Goal: Transaction & Acquisition: Subscribe to service/newsletter

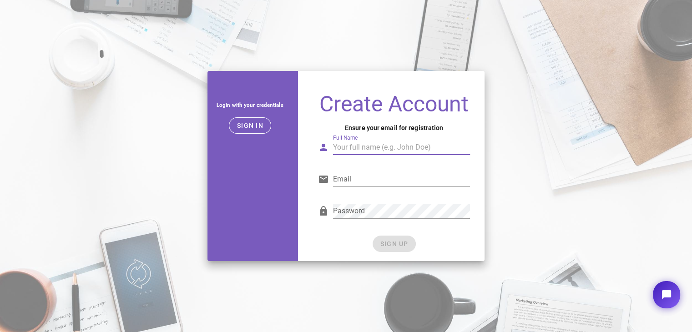
click at [360, 150] on input "Full Name" at bounding box center [401, 147] width 137 height 15
type input "[PERSON_NAME]"
type input "[EMAIL_ADDRESS][DOMAIN_NAME]"
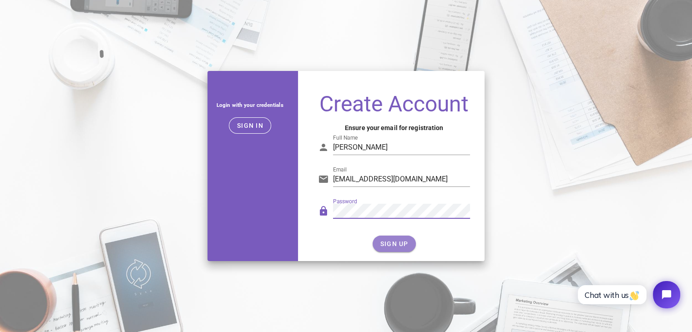
click at [390, 243] on span "SIGN UP" at bounding box center [394, 243] width 29 height 7
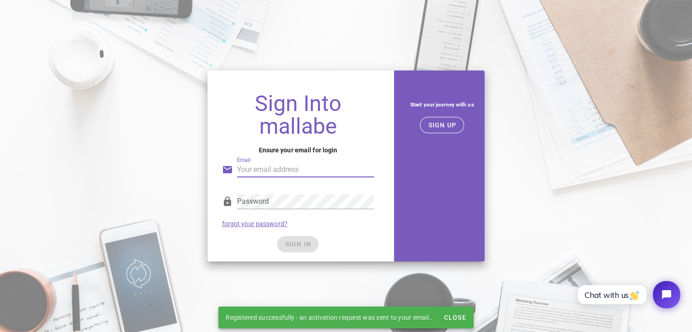
click at [324, 174] on input "Email" at bounding box center [305, 169] width 137 height 15
type input "kye@funll.co.uk"
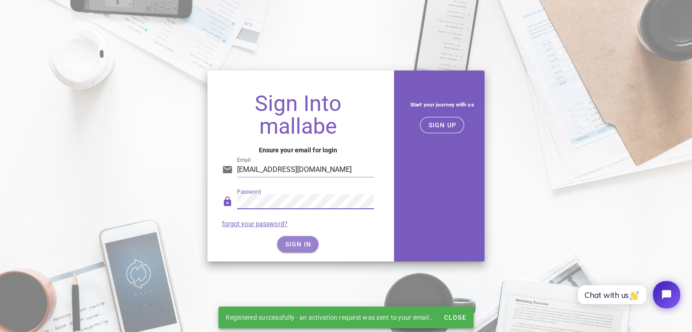
click at [308, 238] on button "SIGN IN" at bounding box center [297, 244] width 41 height 16
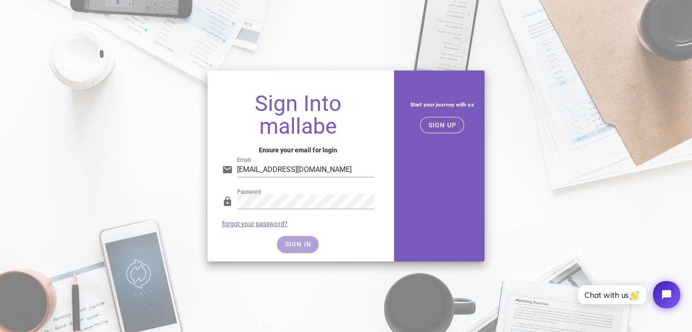
click at [292, 243] on span "SIGN IN" at bounding box center [297, 244] width 27 height 7
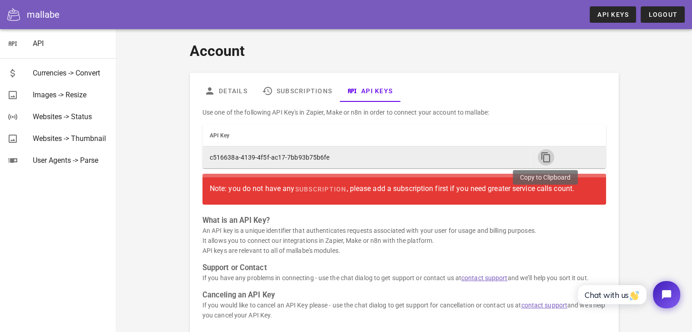
click at [546, 154] on icon "button" at bounding box center [545, 157] width 11 height 11
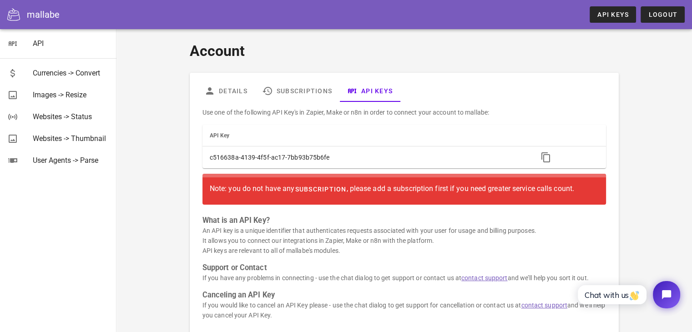
click at [314, 189] on span "subscription" at bounding box center [320, 189] width 52 height 7
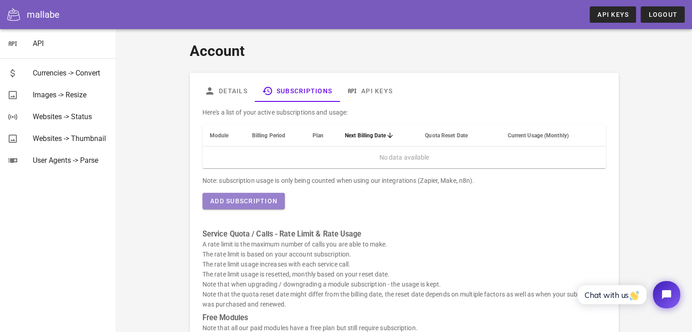
click at [266, 205] on button "Add Subscription" at bounding box center [243, 201] width 82 height 16
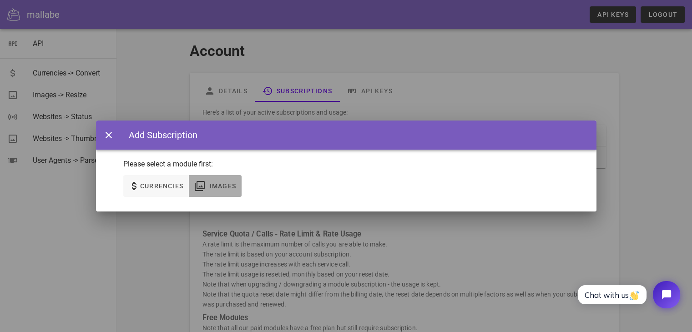
click at [214, 186] on span "Images" at bounding box center [222, 185] width 27 height 7
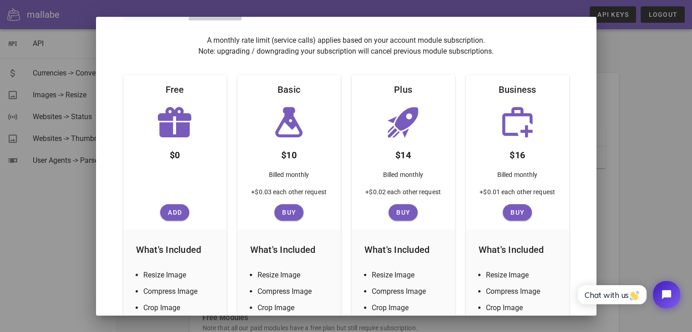
scroll to position [91, 0]
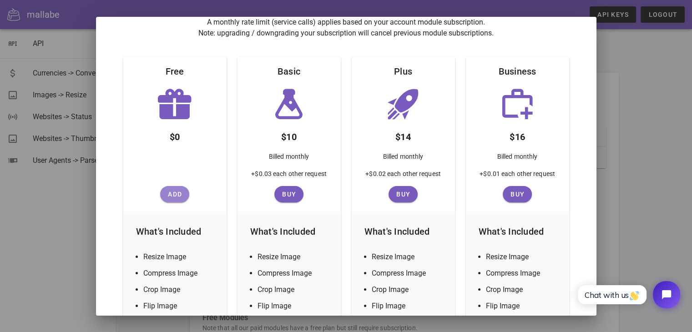
click at [177, 197] on span "Add" at bounding box center [175, 194] width 22 height 7
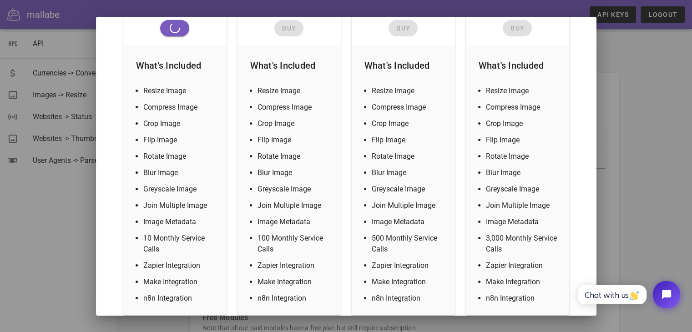
scroll to position [273, 0]
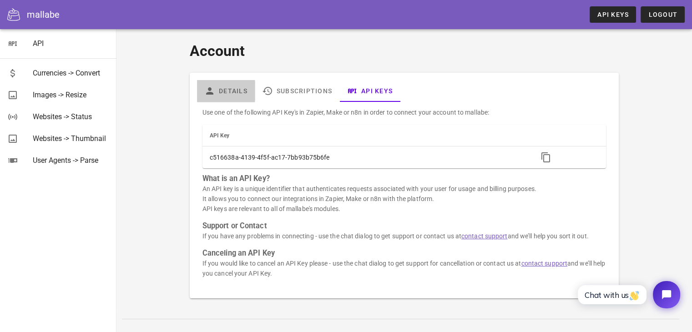
click at [225, 91] on link "Details" at bounding box center [226, 91] width 58 height 22
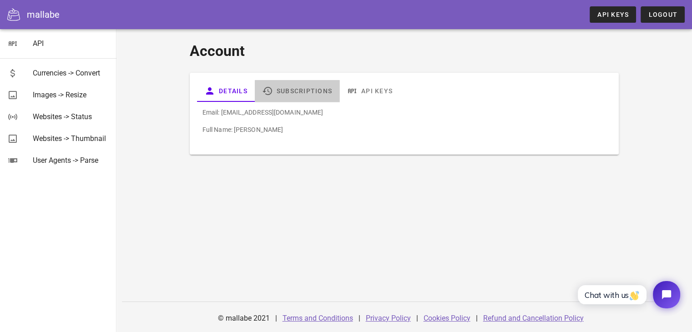
click at [325, 91] on link "Subscriptions" at bounding box center [297, 91] width 85 height 22
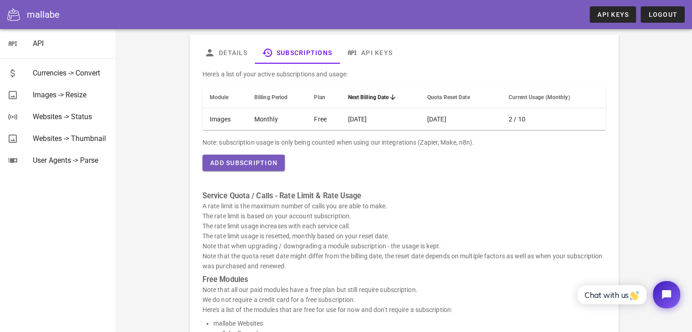
scroll to position [22, 0]
